Goal: Task Accomplishment & Management: Manage account settings

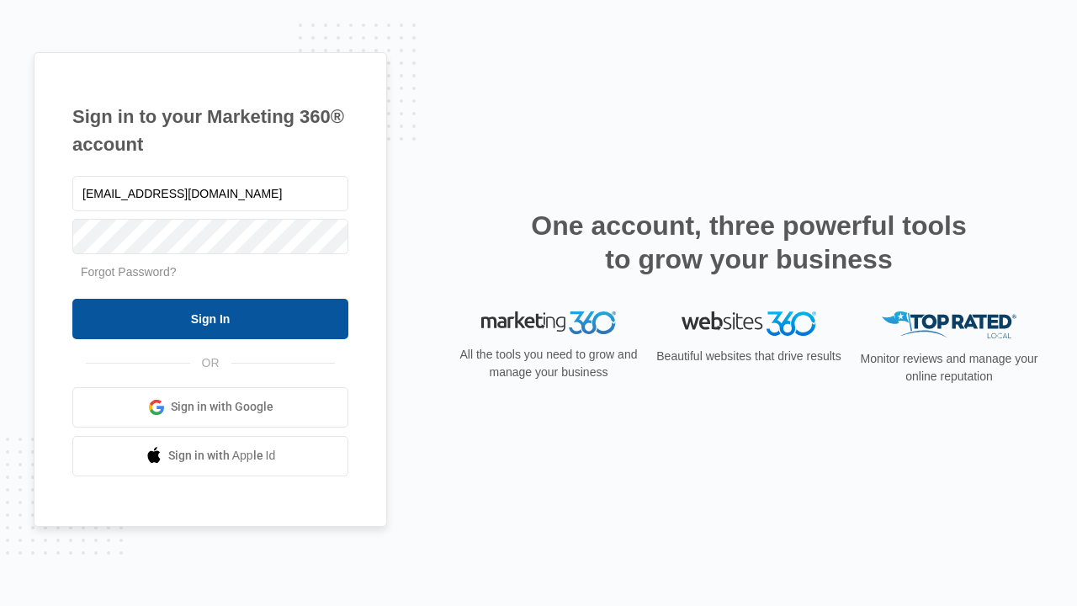
click at [210, 318] on input "Sign In" at bounding box center [210, 319] width 276 height 40
